Goal: Transaction & Acquisition: Purchase product/service

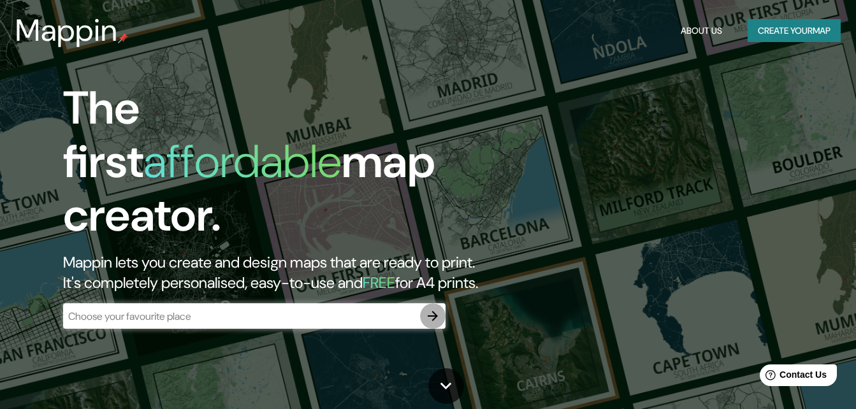
click at [437, 309] on icon "button" at bounding box center [432, 316] width 15 height 15
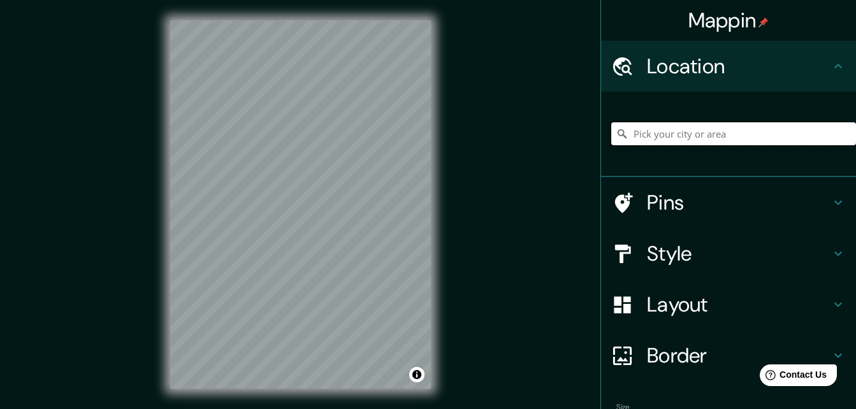
click at [651, 133] on input "Pick your city or area" at bounding box center [733, 133] width 245 height 23
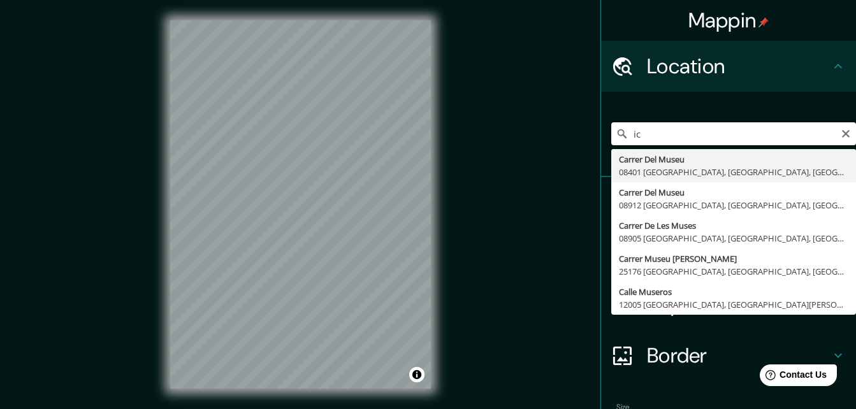
type input "i"
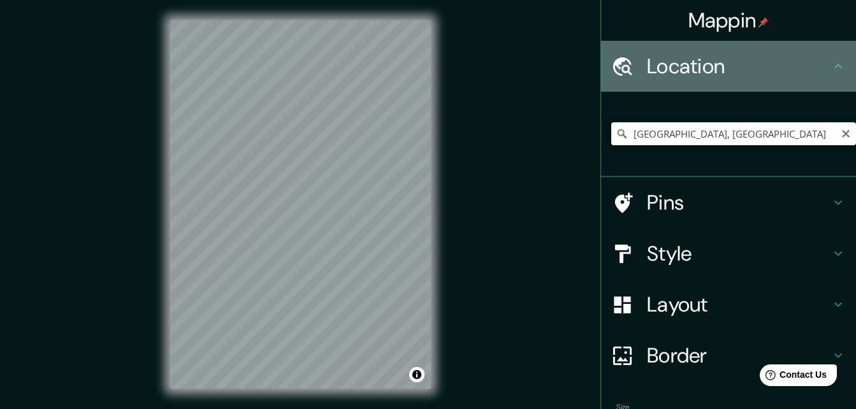
click at [831, 70] on icon at bounding box center [838, 66] width 15 height 15
click at [715, 73] on h4 "Location" at bounding box center [739, 67] width 184 height 26
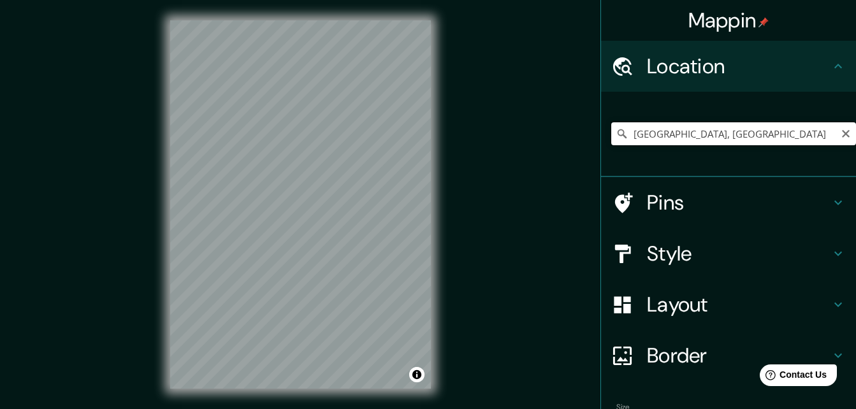
click at [689, 126] on input "[GEOGRAPHIC_DATA], [GEOGRAPHIC_DATA]" at bounding box center [733, 133] width 245 height 23
click at [734, 133] on input "[GEOGRAPHIC_DATA], [GEOGRAPHIC_DATA]" at bounding box center [733, 133] width 245 height 23
type input "Ica, [GEOGRAPHIC_DATA], [GEOGRAPHIC_DATA], [GEOGRAPHIC_DATA]"
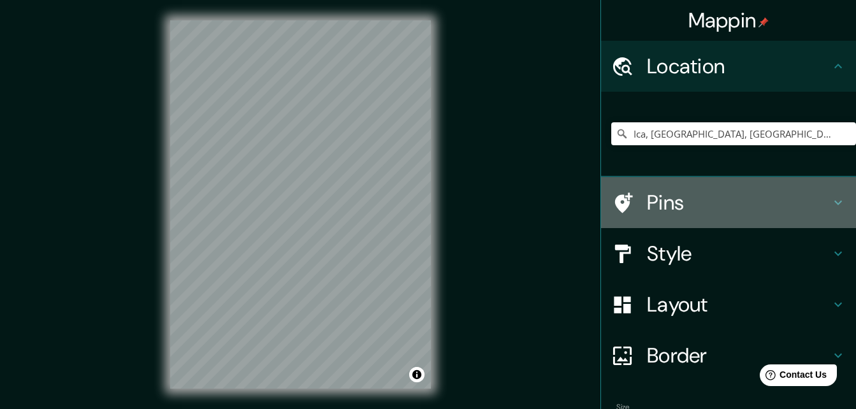
click at [790, 193] on h4 "Pins" at bounding box center [739, 203] width 184 height 26
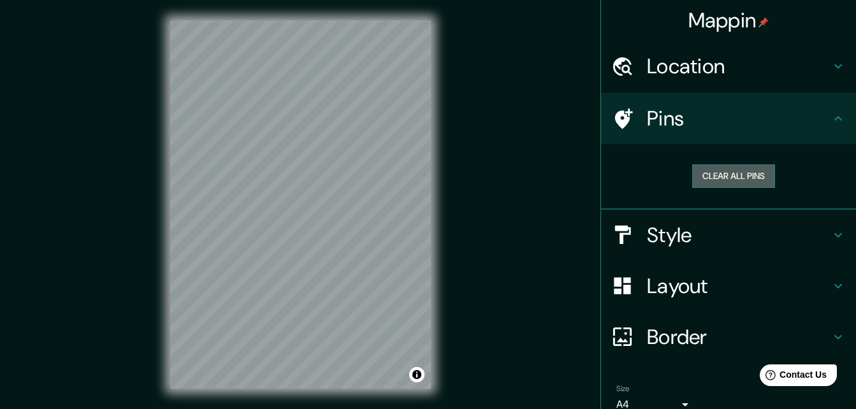
click at [752, 186] on button "Clear all pins" at bounding box center [733, 176] width 83 height 24
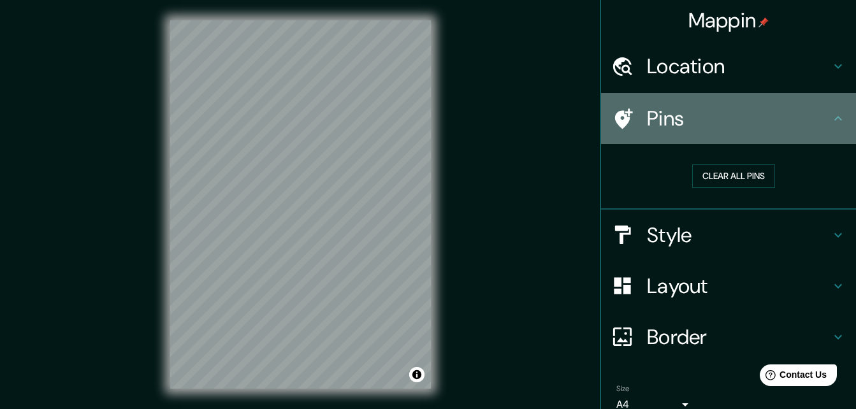
click at [829, 127] on div "Pins" at bounding box center [728, 118] width 255 height 51
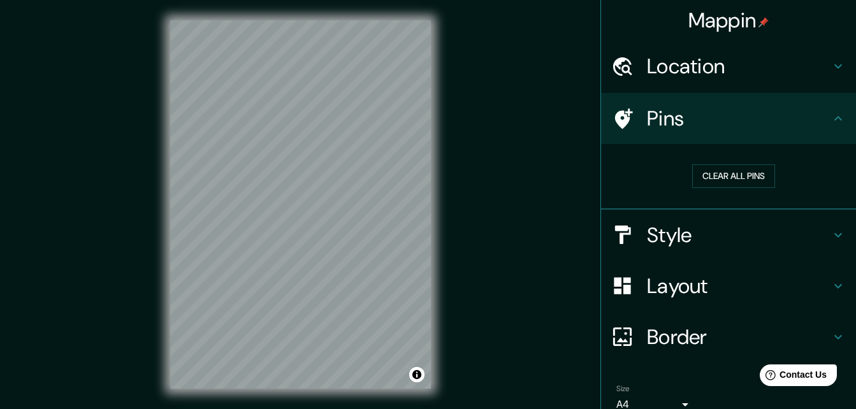
click at [289, 394] on div "© Mapbox © OpenStreetMap Improve this map" at bounding box center [301, 204] width 302 height 409
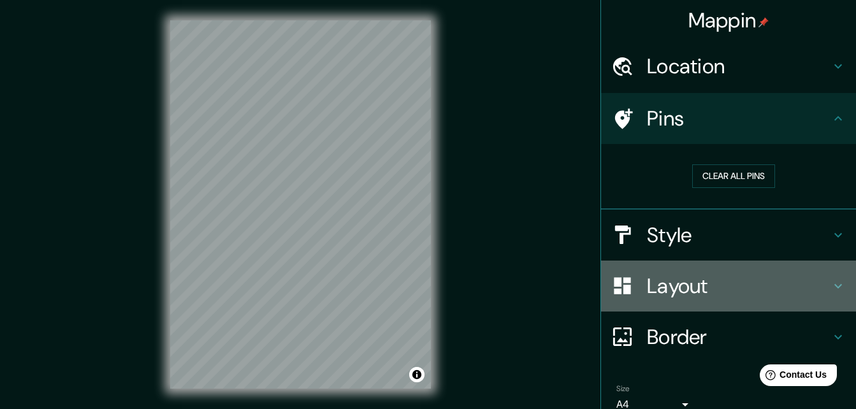
click at [831, 290] on icon at bounding box center [838, 286] width 15 height 15
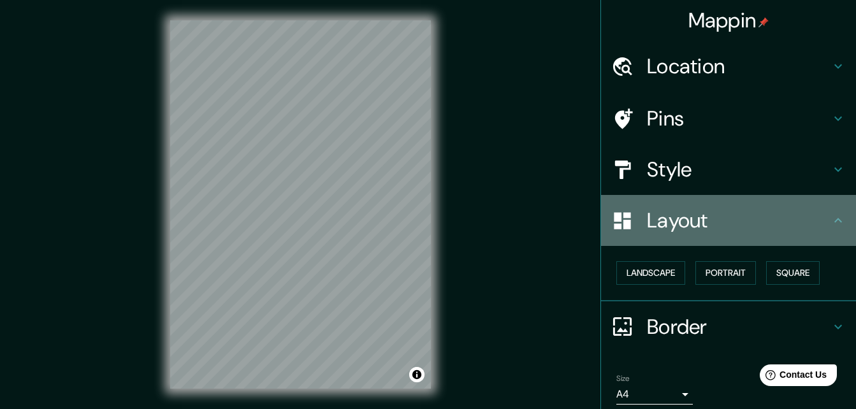
click at [822, 231] on div "Layout" at bounding box center [728, 220] width 255 height 51
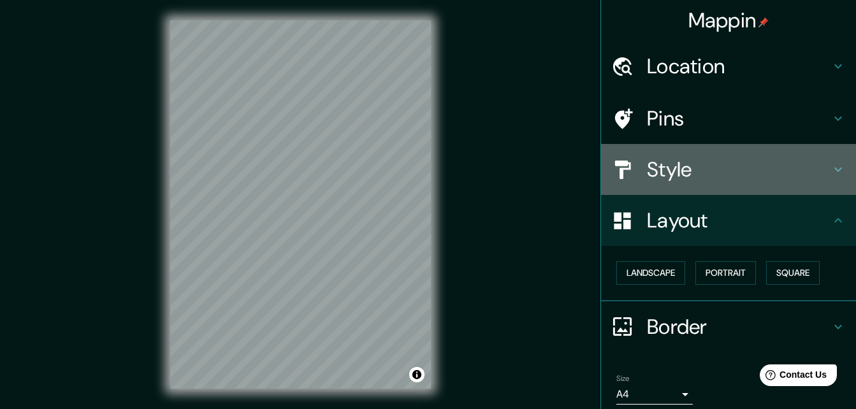
click at [834, 176] on icon at bounding box center [838, 169] width 15 height 15
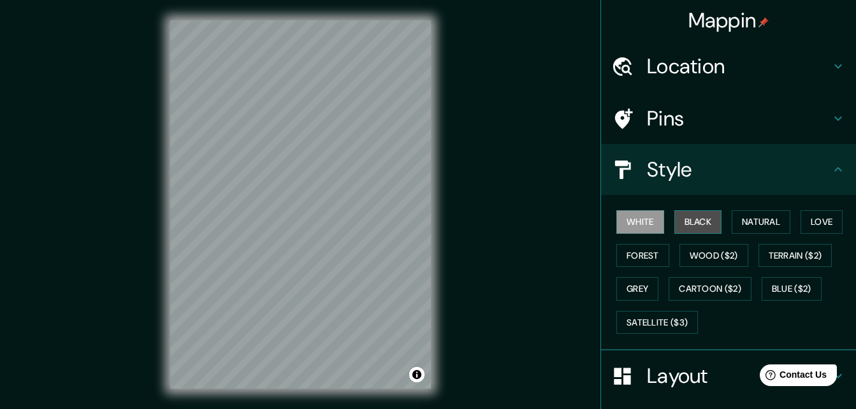
click at [687, 219] on button "Black" at bounding box center [699, 222] width 48 height 24
click at [633, 224] on button "White" at bounding box center [641, 222] width 48 height 24
click at [776, 217] on button "Natural" at bounding box center [761, 222] width 59 height 24
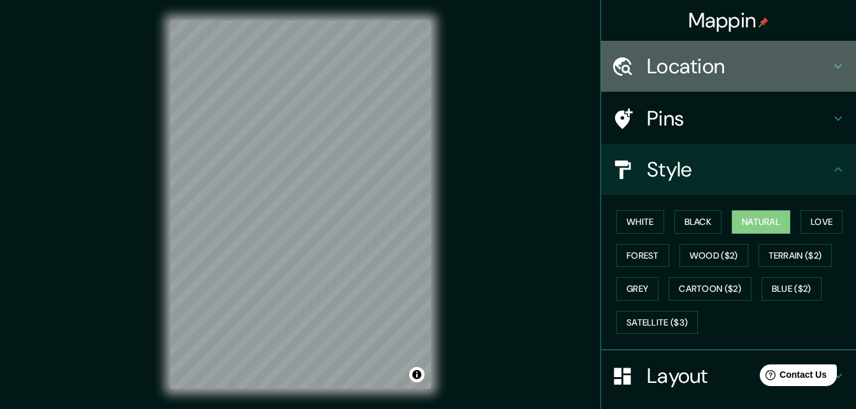
click at [765, 67] on h4 "Location" at bounding box center [739, 67] width 184 height 26
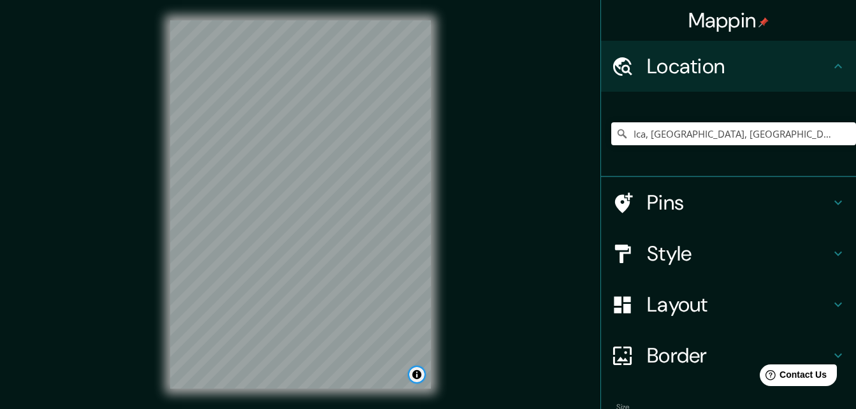
click at [415, 381] on button "Toggle attribution" at bounding box center [416, 374] width 15 height 15
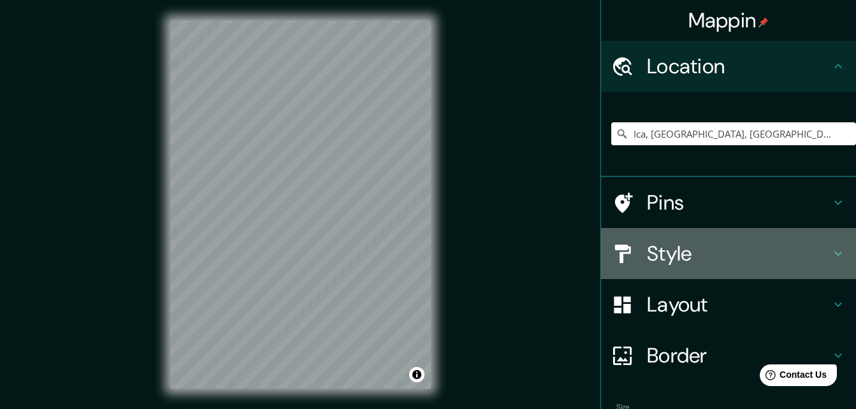
click at [727, 250] on h4 "Style" at bounding box center [739, 254] width 184 height 26
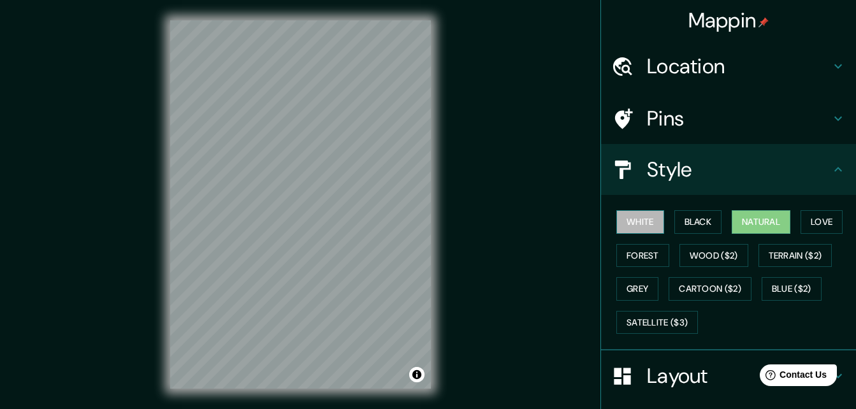
click at [632, 228] on button "White" at bounding box center [641, 222] width 48 height 24
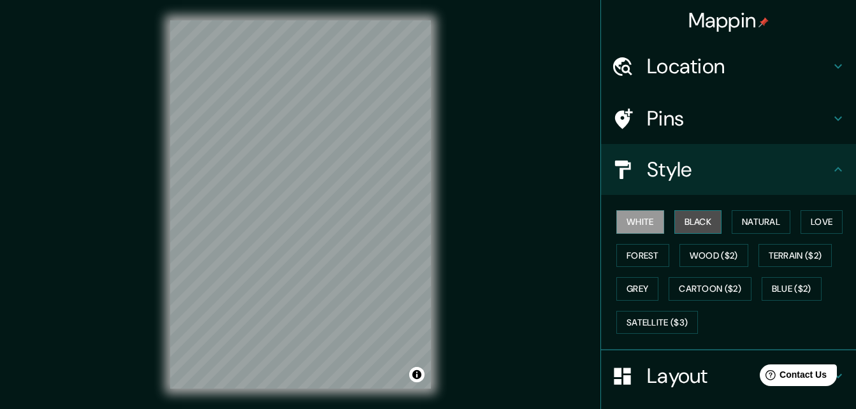
click at [675, 223] on button "Black" at bounding box center [699, 222] width 48 height 24
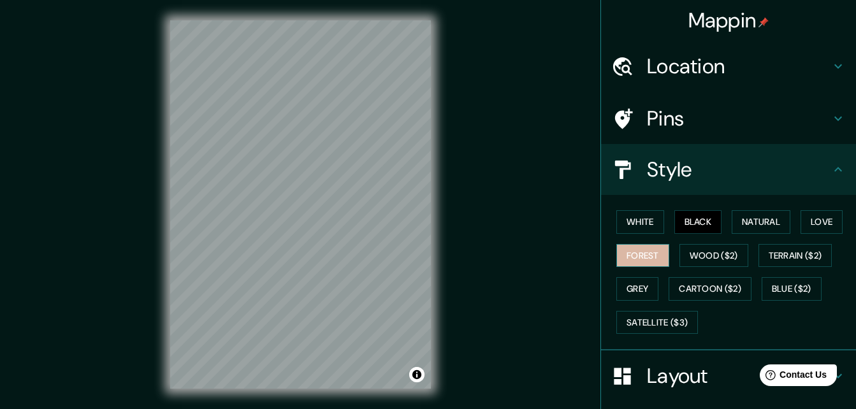
click at [640, 244] on button "Forest" at bounding box center [643, 256] width 53 height 24
click at [777, 221] on button "Natural" at bounding box center [761, 222] width 59 height 24
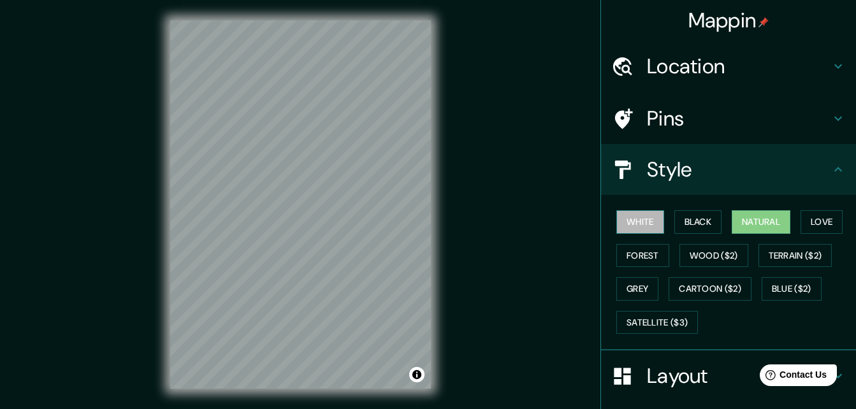
click at [634, 218] on button "White" at bounding box center [641, 222] width 48 height 24
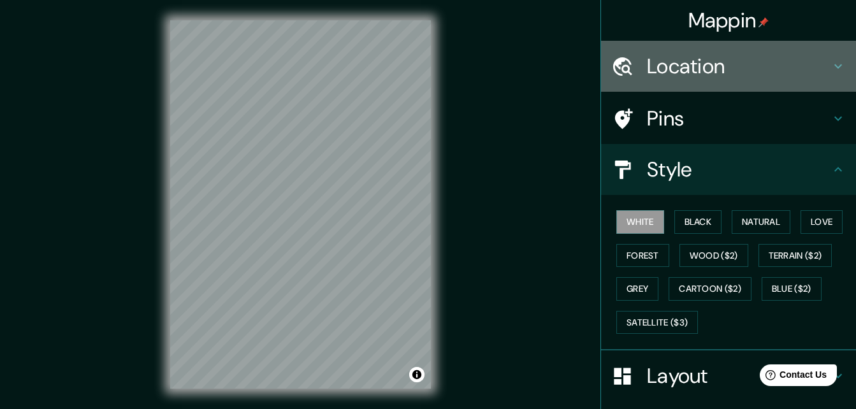
click at [778, 57] on h4 "Location" at bounding box center [739, 67] width 184 height 26
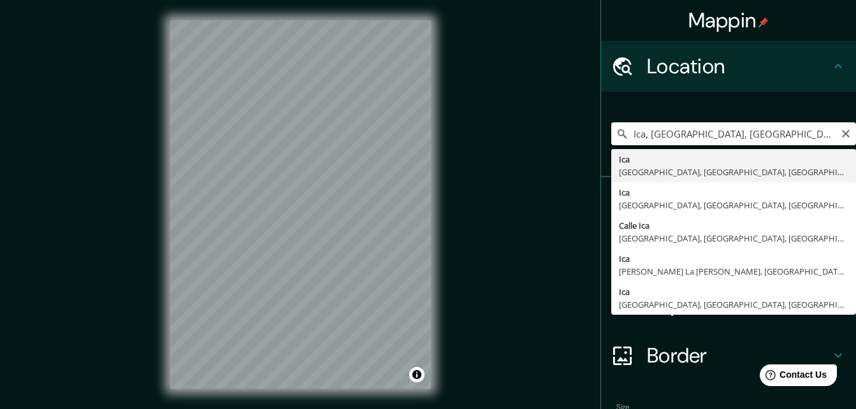
click at [669, 143] on input "Ica, [GEOGRAPHIC_DATA], [GEOGRAPHIC_DATA], [GEOGRAPHIC_DATA]" at bounding box center [733, 133] width 245 height 23
click at [789, 135] on input "Ica, [GEOGRAPHIC_DATA], [GEOGRAPHIC_DATA], [GEOGRAPHIC_DATA]" at bounding box center [733, 133] width 245 height 23
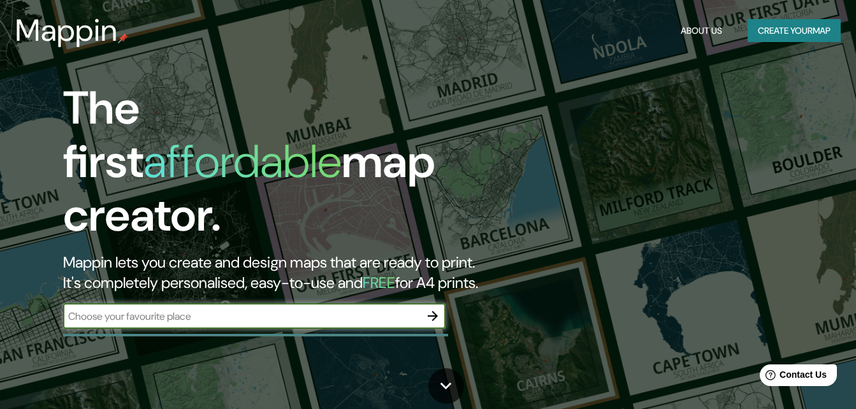
click at [435, 309] on icon "button" at bounding box center [432, 316] width 15 height 15
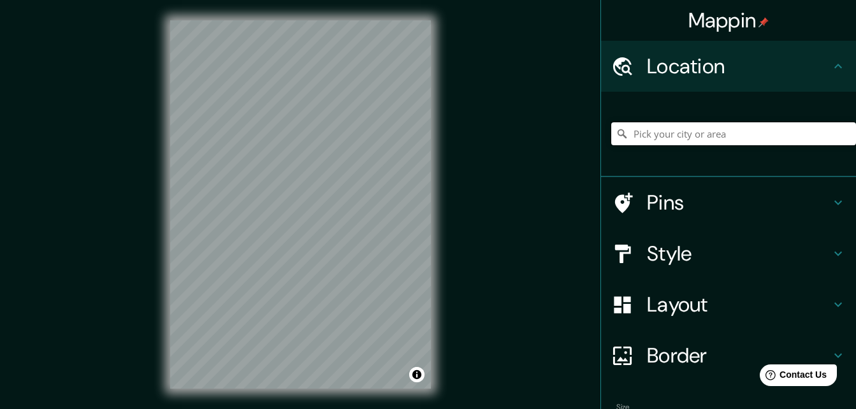
click at [645, 142] on input "Pick your city or area" at bounding box center [733, 133] width 245 height 23
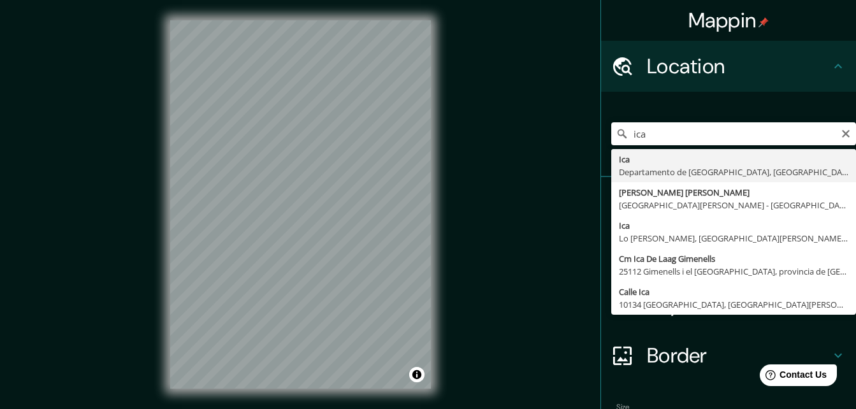
type input "Ica, [GEOGRAPHIC_DATA], [GEOGRAPHIC_DATA]"
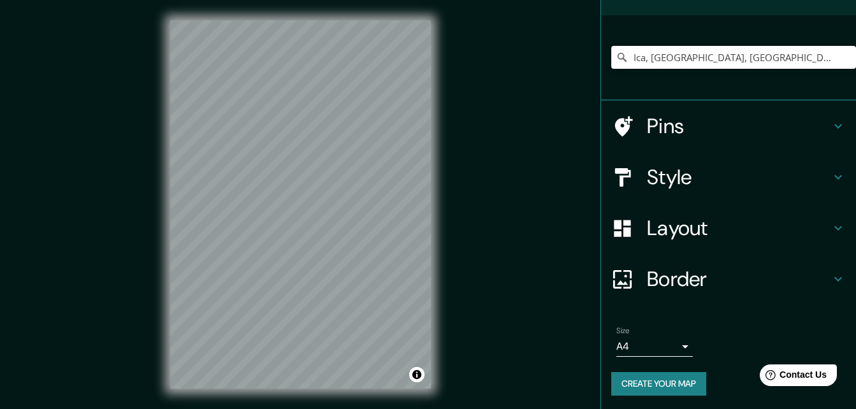
scroll to position [78, 0]
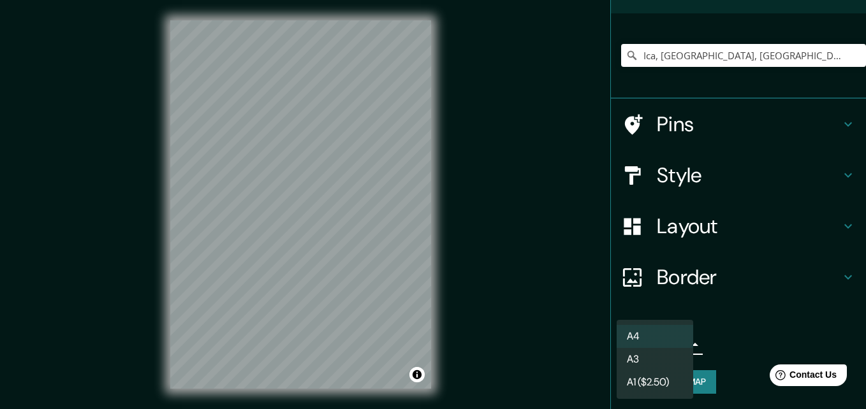
click at [676, 347] on body "Mappin Location [GEOGRAPHIC_DATA], [GEOGRAPHIC_DATA], [GEOGRAPHIC_DATA] Pins St…" at bounding box center [433, 204] width 866 height 409
click at [663, 361] on li "A3" at bounding box center [655, 359] width 77 height 23
type input "a4"
click at [672, 350] on body "Mappin Location [GEOGRAPHIC_DATA], [GEOGRAPHIC_DATA], [GEOGRAPHIC_DATA] Pins St…" at bounding box center [433, 204] width 866 height 409
click at [685, 355] on li "A3" at bounding box center [655, 359] width 77 height 23
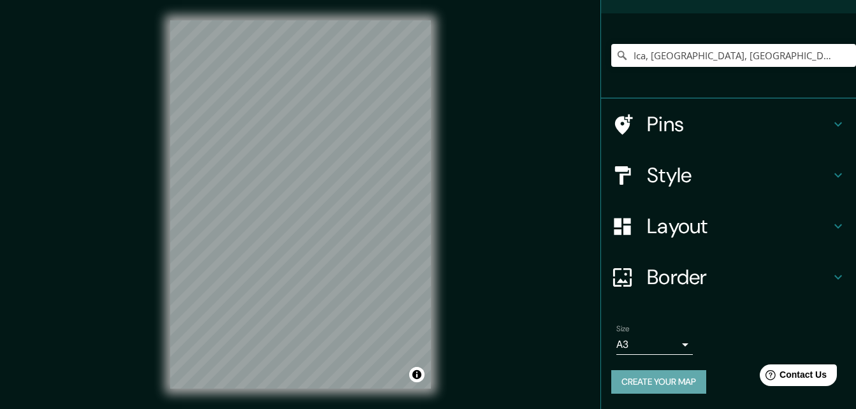
click at [676, 384] on button "Create your map" at bounding box center [658, 382] width 95 height 24
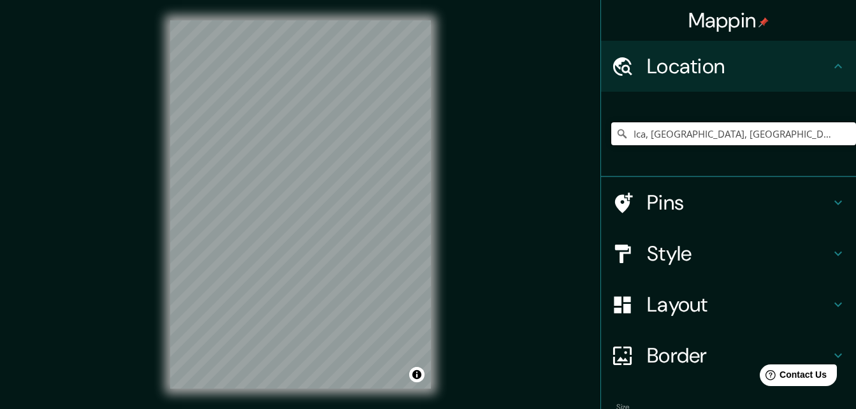
click at [769, 128] on input "Ica, [GEOGRAPHIC_DATA], [GEOGRAPHIC_DATA]" at bounding box center [733, 133] width 245 height 23
click at [486, 349] on div "Mappin Location Ica, Departamento de Ica, Perú Pins Style Layout Border Choose …" at bounding box center [428, 215] width 856 height 430
click at [471, 113] on div "Mappin Location Ica, Departamento de Ica, Perú Pins Style Layout Border Choose …" at bounding box center [428, 215] width 856 height 430
click at [119, 252] on div "Mappin Location Ica, Departamento de Ica, Perú Pins Style Layout Border Choose …" at bounding box center [428, 215] width 856 height 430
click at [449, 116] on div "© Mapbox © OpenStreetMap Improve this map" at bounding box center [301, 204] width 302 height 409
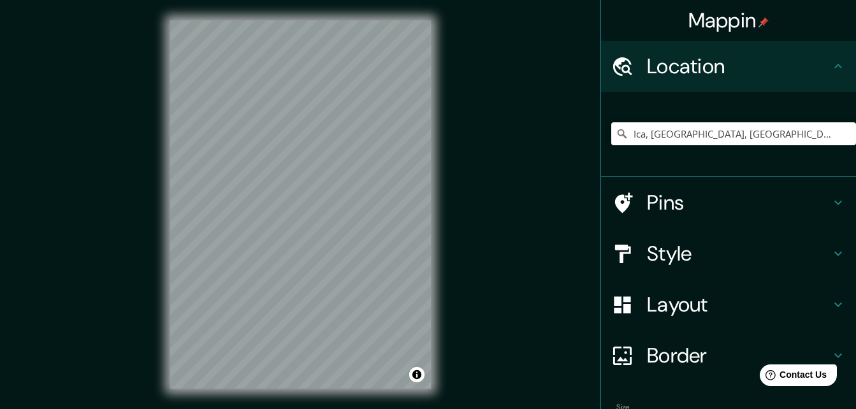
click at [265, 398] on div "© Mapbox © OpenStreetMap Improve this map" at bounding box center [301, 204] width 302 height 409
click at [269, 353] on div "© Mapbox © OpenStreetMap Improve this map" at bounding box center [301, 204] width 302 height 409
click at [786, 130] on input "Ica, [GEOGRAPHIC_DATA], [GEOGRAPHIC_DATA]" at bounding box center [733, 133] width 245 height 23
click at [750, 131] on input "Calle Tupac Amarú, Parcona, Departamento de Ica, Perú" at bounding box center [733, 133] width 245 height 23
type input "Plaza De Armas, Chincha Alta, Departamento de Ica, Perú"
